Goal: Task Accomplishment & Management: Use online tool/utility

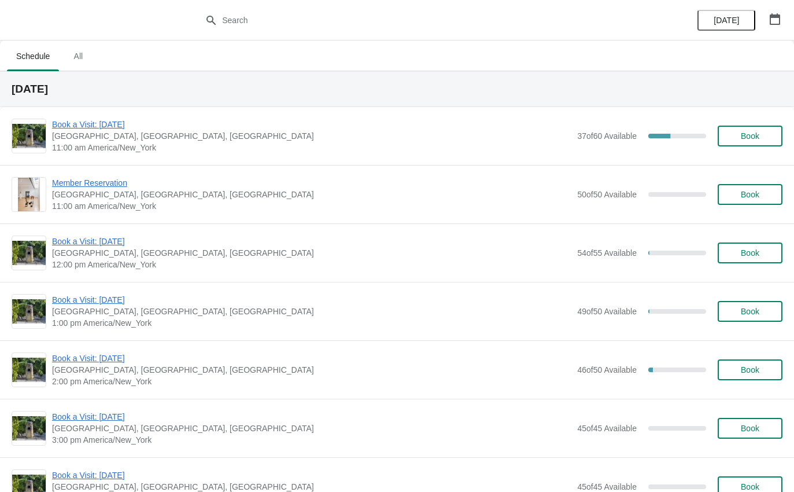
click at [124, 129] on span "Book a Visit: [DATE]" at bounding box center [311, 125] width 519 height 12
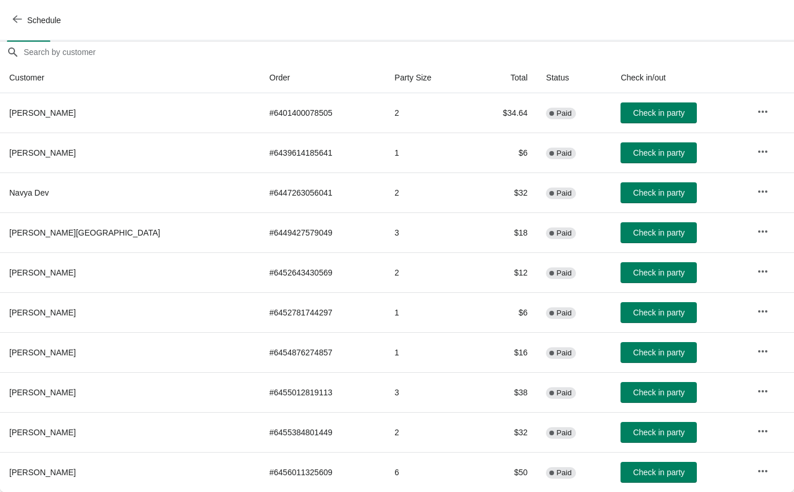
scroll to position [99, 0]
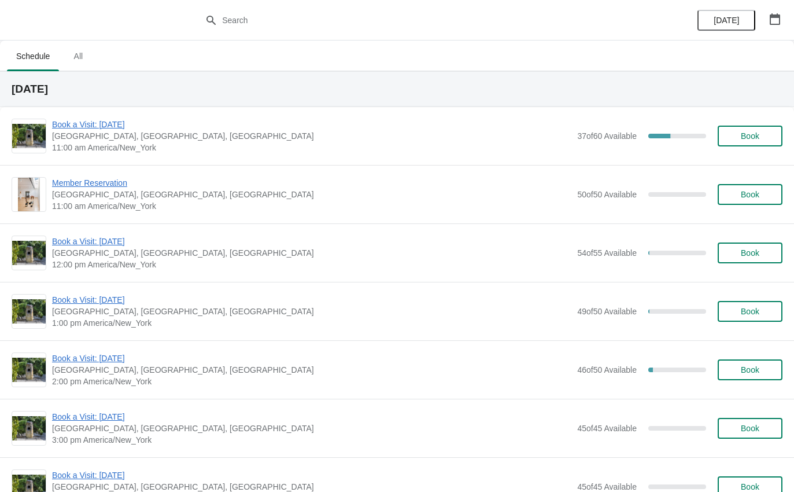
click at [139, 119] on span "Book a Visit: [DATE]" at bounding box center [311, 125] width 519 height 12
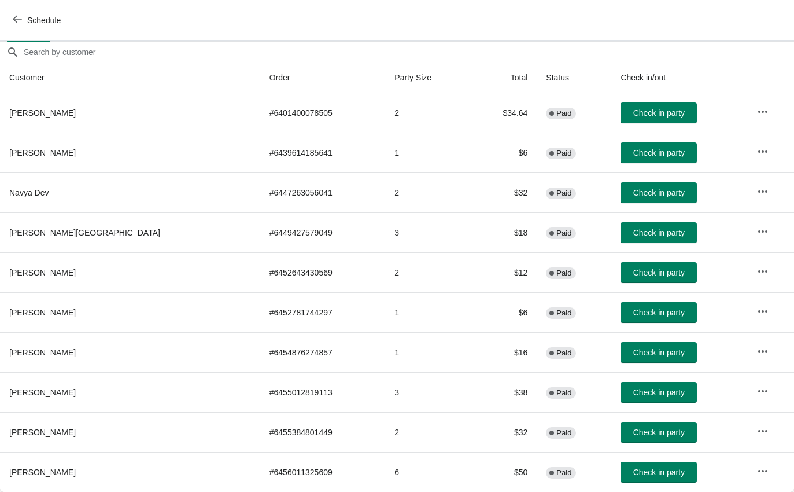
scroll to position [99, 0]
click at [19, 15] on icon "button" at bounding box center [17, 18] width 9 height 9
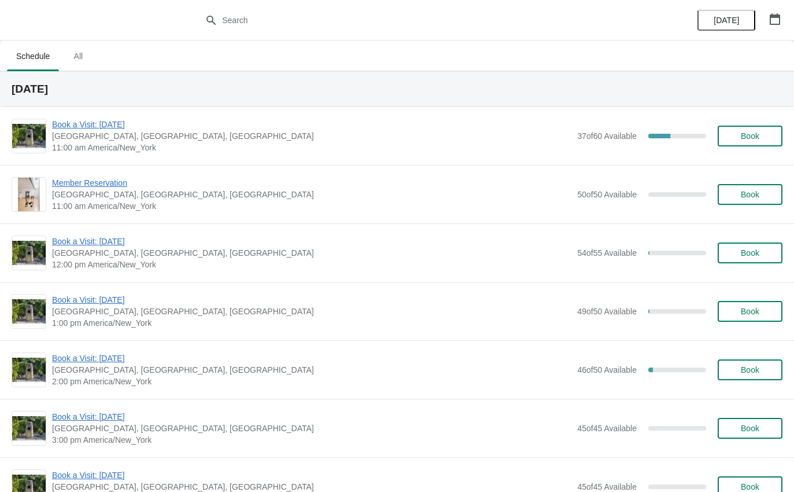
click at [124, 142] on span "11:00 am America/New_York" at bounding box center [311, 148] width 519 height 12
click at [131, 125] on span "Book a Visit: [DATE]" at bounding box center [311, 125] width 519 height 12
click at [86, 125] on span "Book a Visit: [DATE]" at bounding box center [311, 125] width 519 height 12
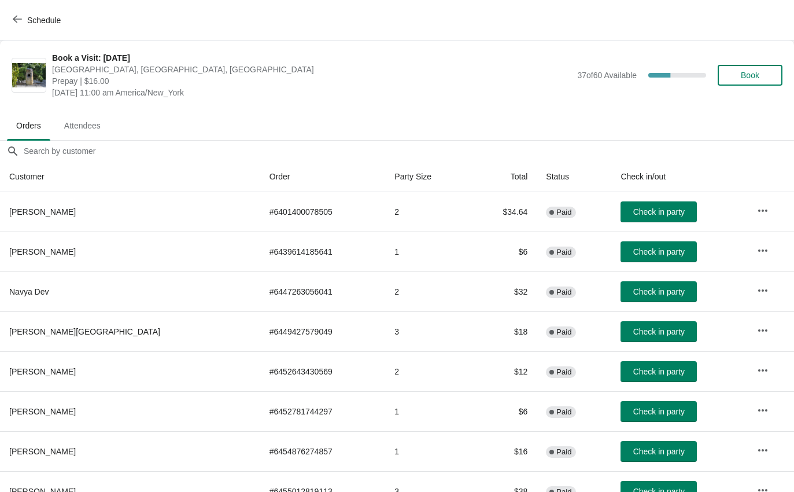
click at [633, 208] on span "Check in party" at bounding box center [658, 211] width 51 height 9
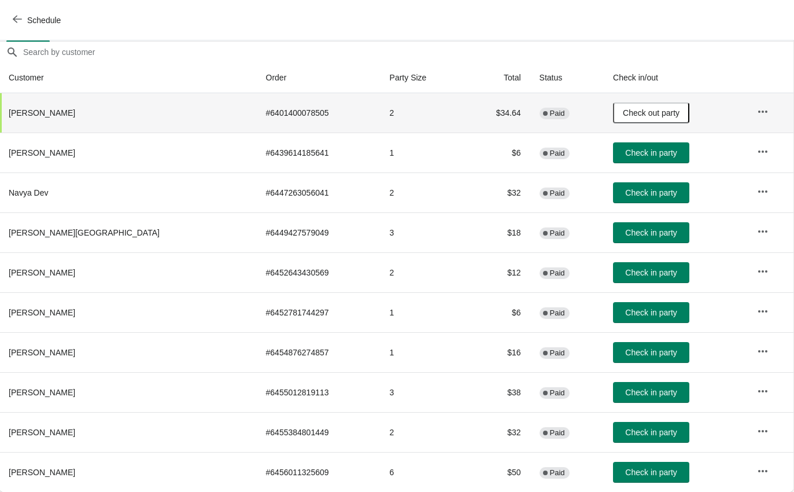
scroll to position [99, 1]
click at [625, 239] on button "Check in party" at bounding box center [651, 232] width 76 height 21
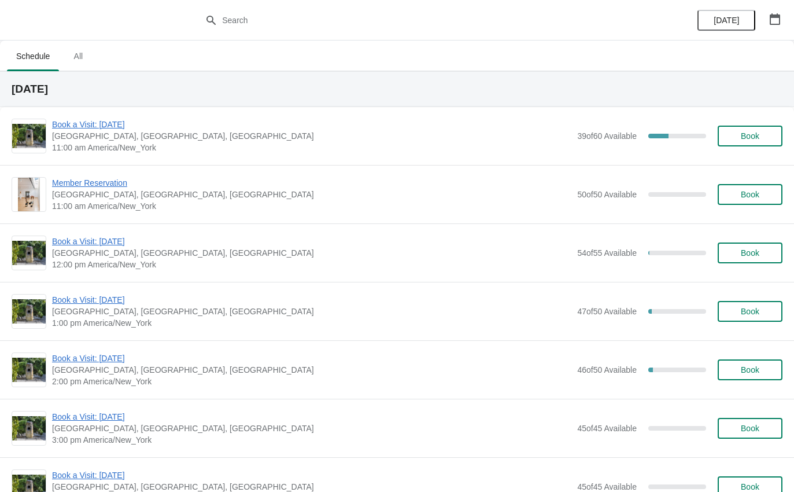
click at [128, 129] on span "Book a Visit: [DATE]" at bounding box center [311, 125] width 519 height 12
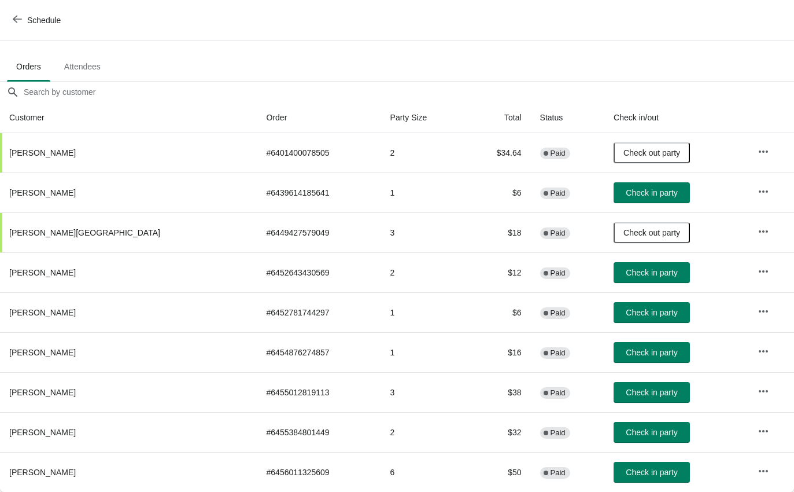
scroll to position [59, 1]
click at [613, 423] on button "Check in party" at bounding box center [651, 432] width 76 height 21
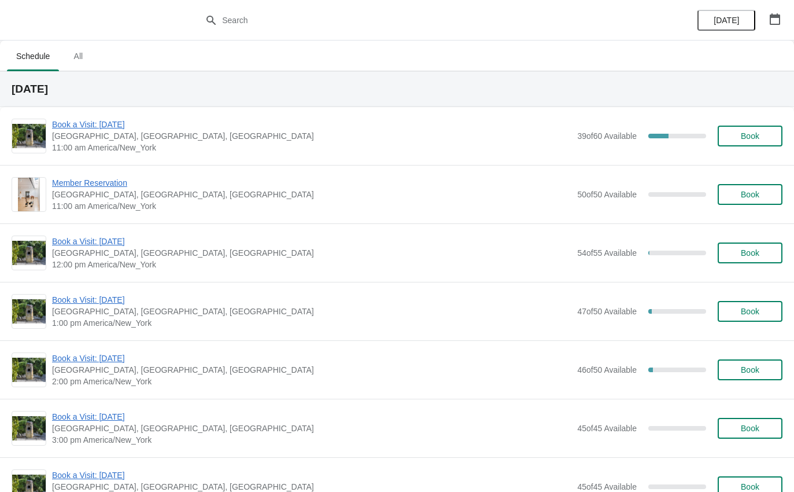
click at [133, 128] on span "Book a Visit: [DATE]" at bounding box center [311, 125] width 519 height 12
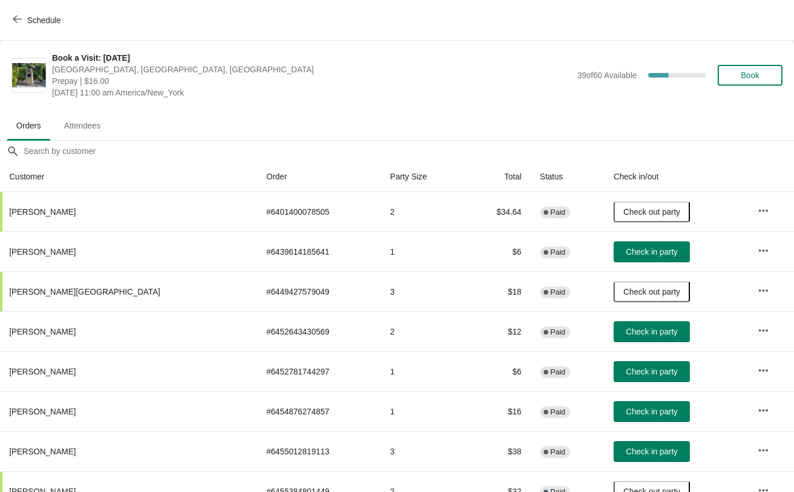
click at [626, 376] on span "Check in party" at bounding box center [651, 371] width 51 height 9
